Goal: Task Accomplishment & Management: Use online tool/utility

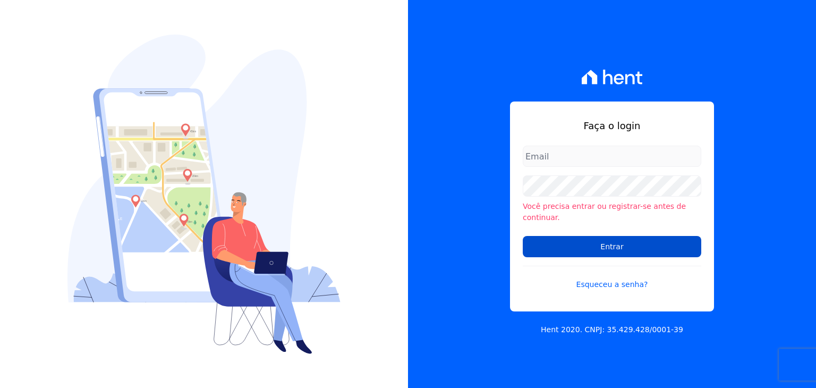
type input "[PERSON_NAME][EMAIL_ADDRESS][DOMAIN_NAME]"
click at [623, 236] on input "Entrar" at bounding box center [612, 246] width 178 height 21
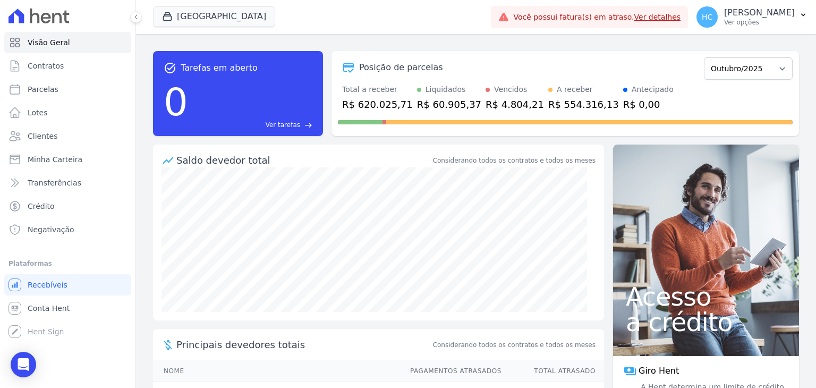
click at [355, 327] on div "Saldo devedor total Considerando todos os contratos e todos os meses Principais…" at bounding box center [378, 343] width 451 height 398
click at [73, 312] on link "Conta Hent" at bounding box center [67, 307] width 127 height 21
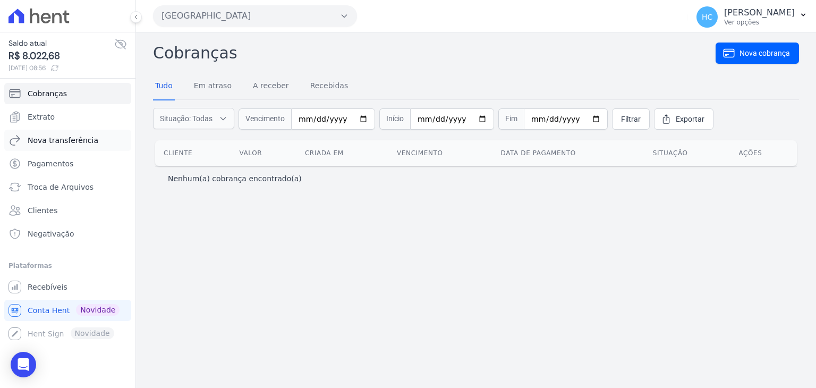
click at [56, 139] on span "Nova transferência" at bounding box center [63, 140] width 71 height 11
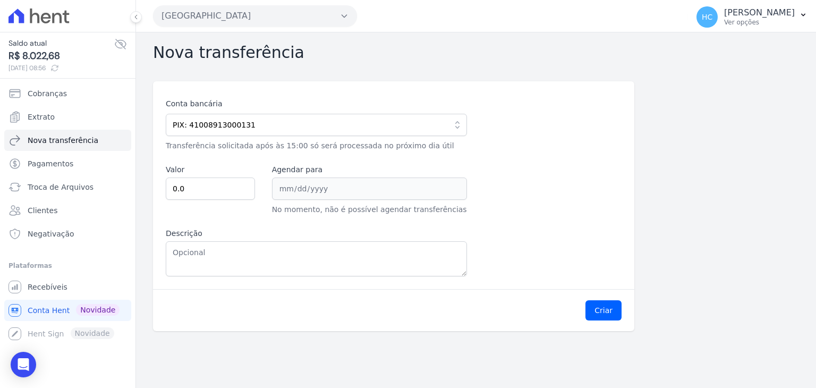
click at [31, 58] on span "R$ 8.022,68" at bounding box center [61, 56] width 106 height 14
copy span "8.022,68"
click at [217, 196] on input "0.0" at bounding box center [210, 188] width 89 height 22
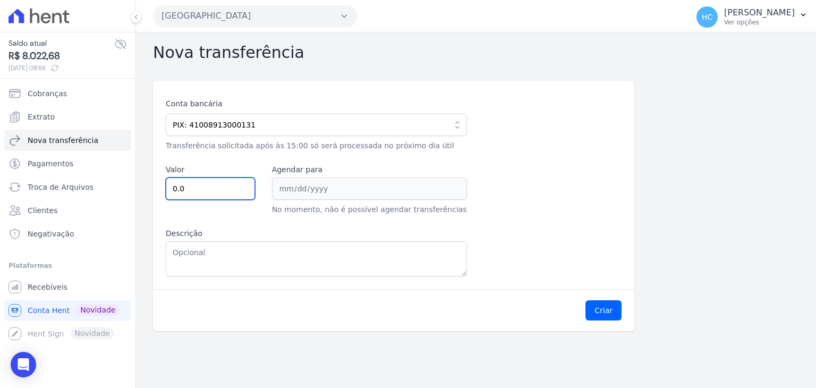
click at [217, 196] on input "0.0" at bounding box center [210, 188] width 89 height 22
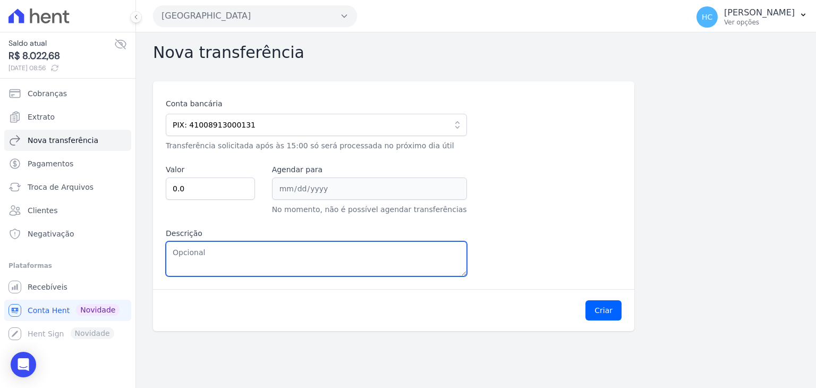
click at [227, 248] on textarea "Descrição" at bounding box center [316, 258] width 301 height 35
paste textarea "8.022,68"
click at [179, 250] on textarea "8.022,68" at bounding box center [316, 258] width 301 height 35
click at [179, 250] on textarea "8022,68" at bounding box center [316, 258] width 301 height 35
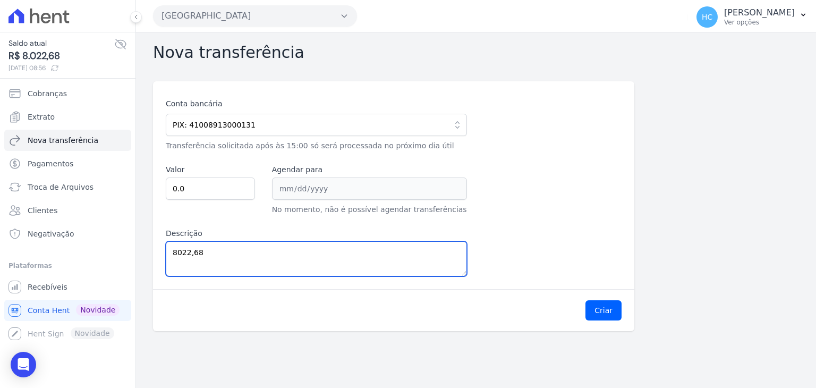
click at [179, 250] on textarea "8022,68" at bounding box center [316, 258] width 301 height 35
type textarea "8022,68"
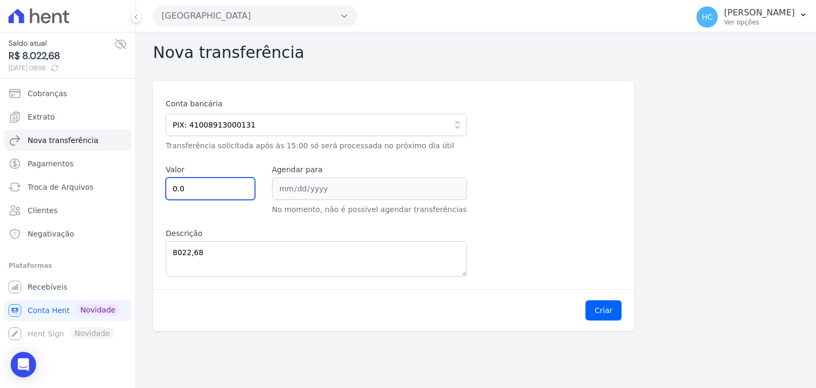
click at [210, 183] on input "0.0" at bounding box center [210, 188] width 89 height 22
paste input "8022.68"
type input "8022.68"
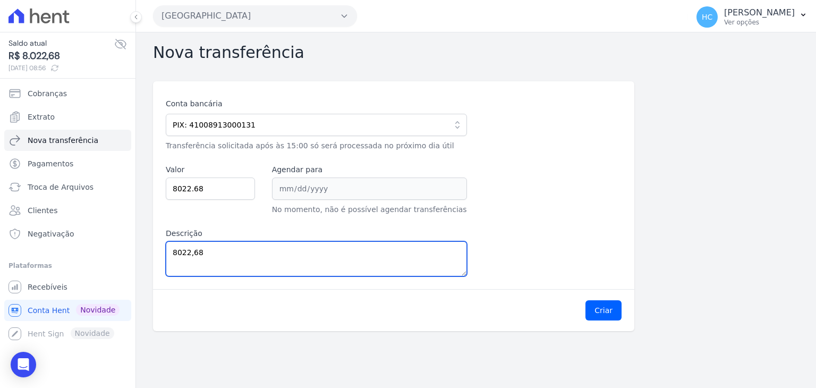
click at [347, 261] on textarea "8022,68" at bounding box center [316, 258] width 301 height 35
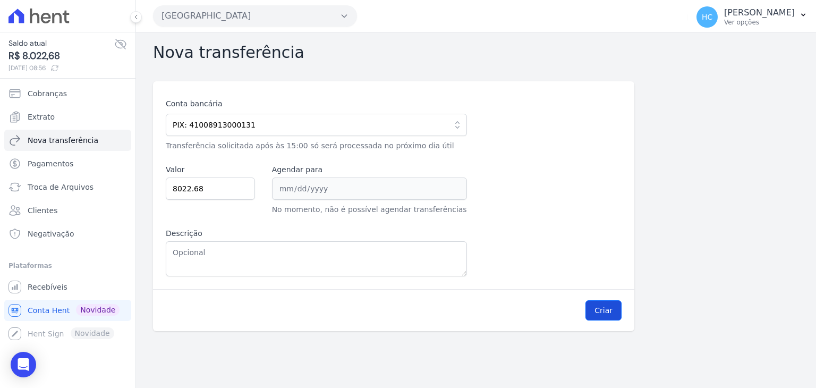
drag, startPoint x: 622, startPoint y: 289, endPoint x: 618, endPoint y: 308, distance: 19.5
click at [618, 308] on div "Criar" at bounding box center [393, 310] width 481 height 42
click at [618, 308] on button "Criar" at bounding box center [603, 310] width 36 height 20
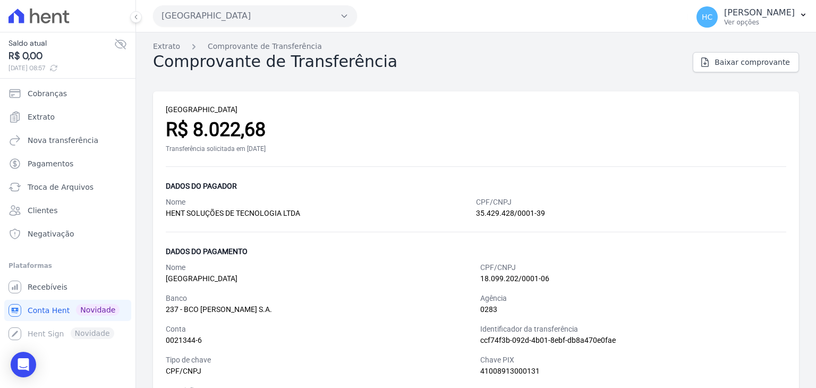
scroll to position [29, 0]
